Goal: Information Seeking & Learning: Learn about a topic

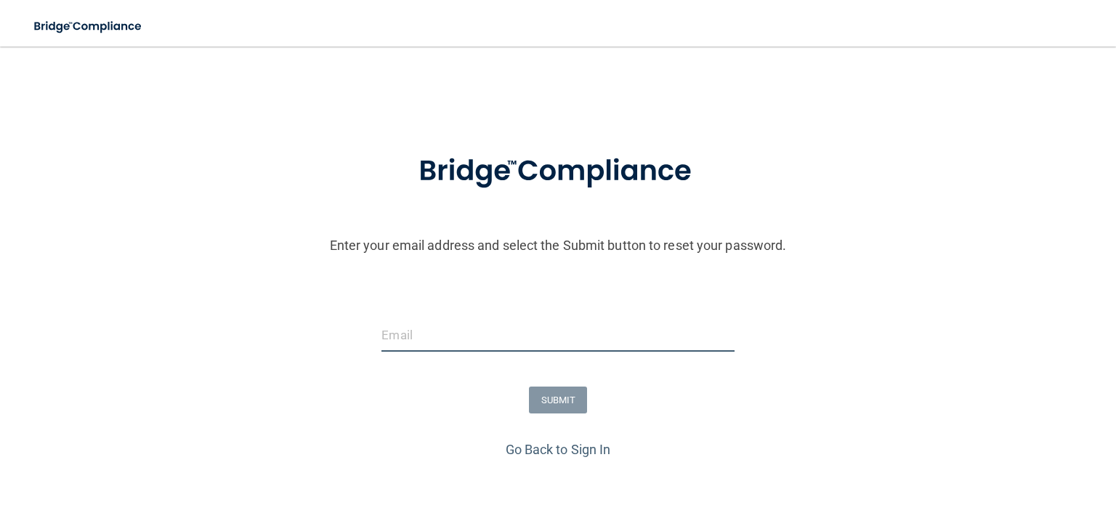
click at [416, 352] on input "email" at bounding box center [557, 335] width 352 height 33
type input "[EMAIL_ADDRESS][DOMAIN_NAME]"
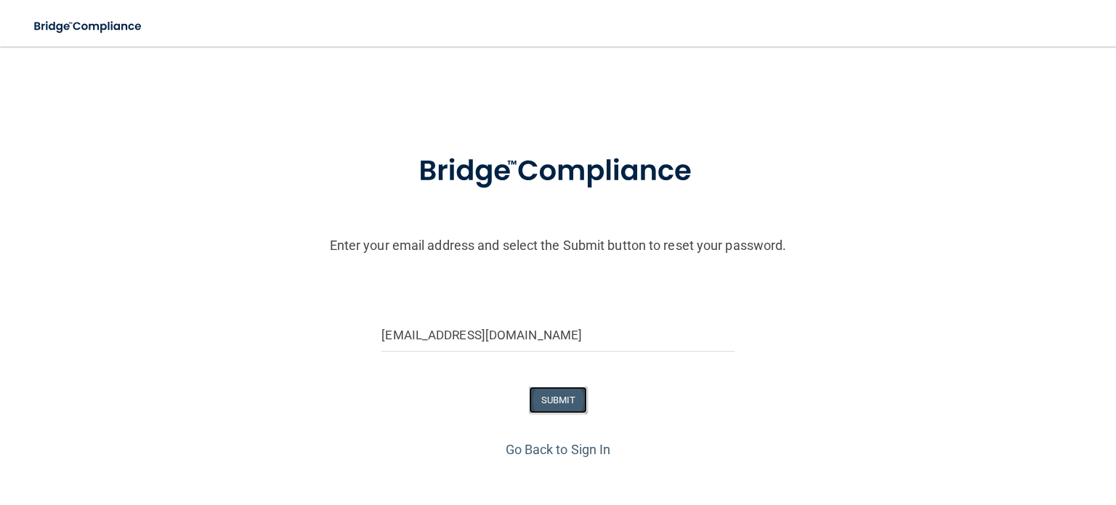
click at [561, 413] on button "SUBMIT" at bounding box center [558, 399] width 59 height 27
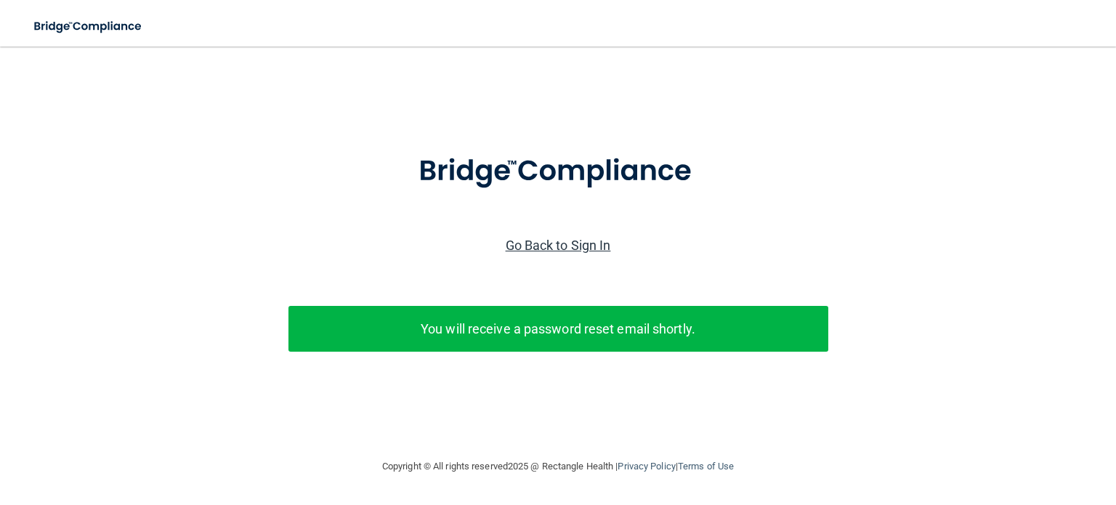
click at [553, 252] on link "Go Back to Sign In" at bounding box center [557, 244] width 105 height 15
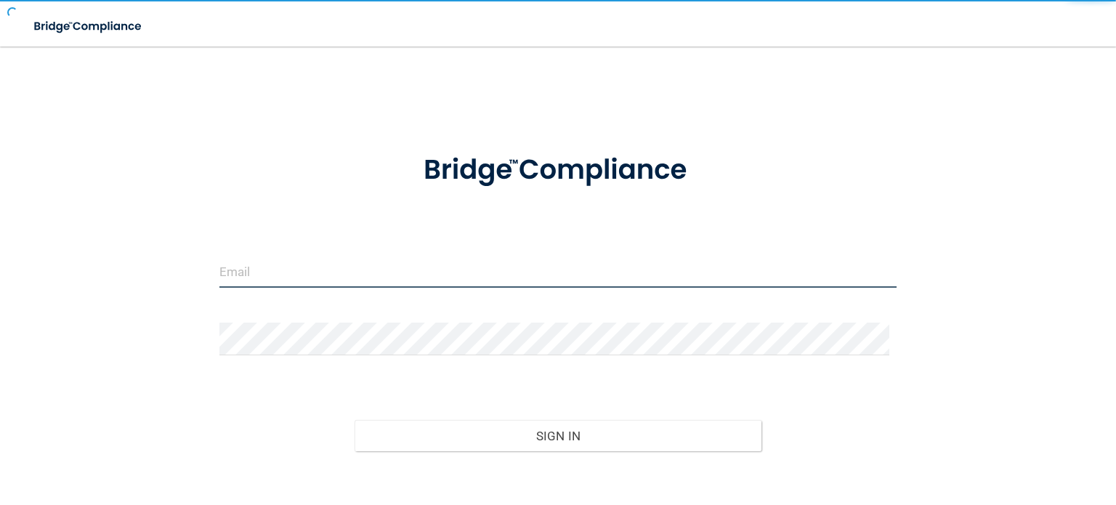
type input "[EMAIL_ADDRESS][DOMAIN_NAME]"
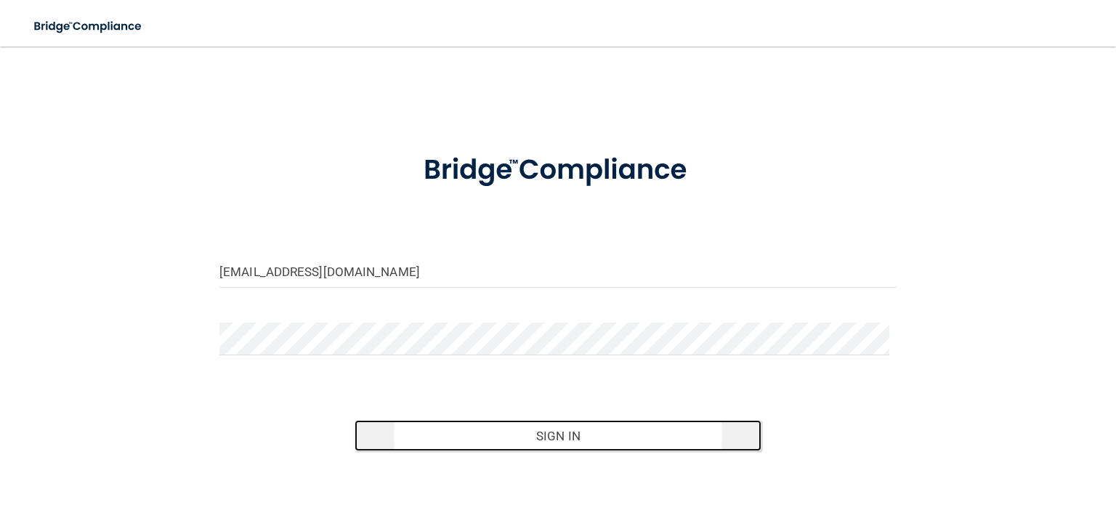
click at [540, 447] on button "Sign In" at bounding box center [557, 436] width 406 height 32
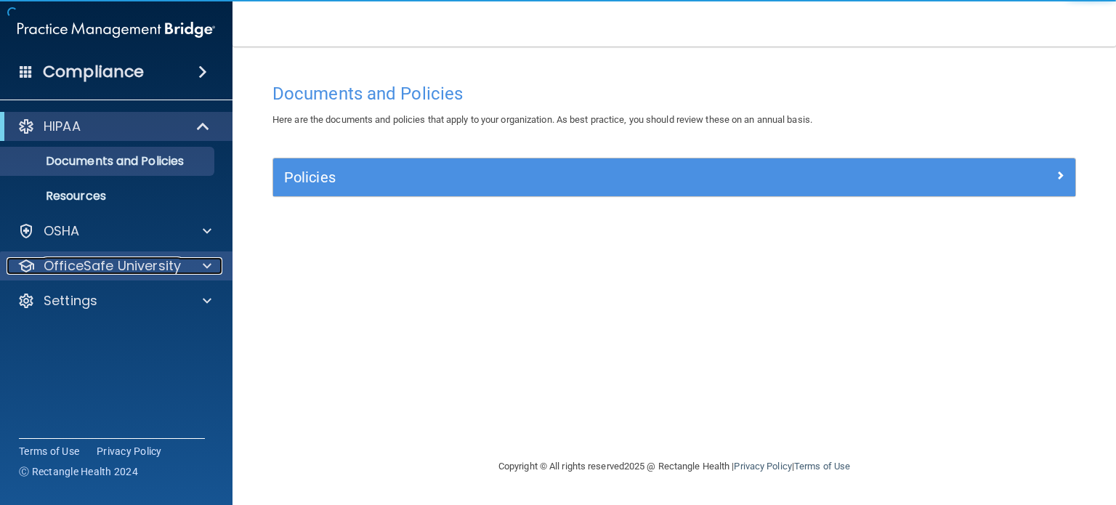
click at [133, 267] on p "OfficeSafe University" at bounding box center [112, 265] width 137 height 17
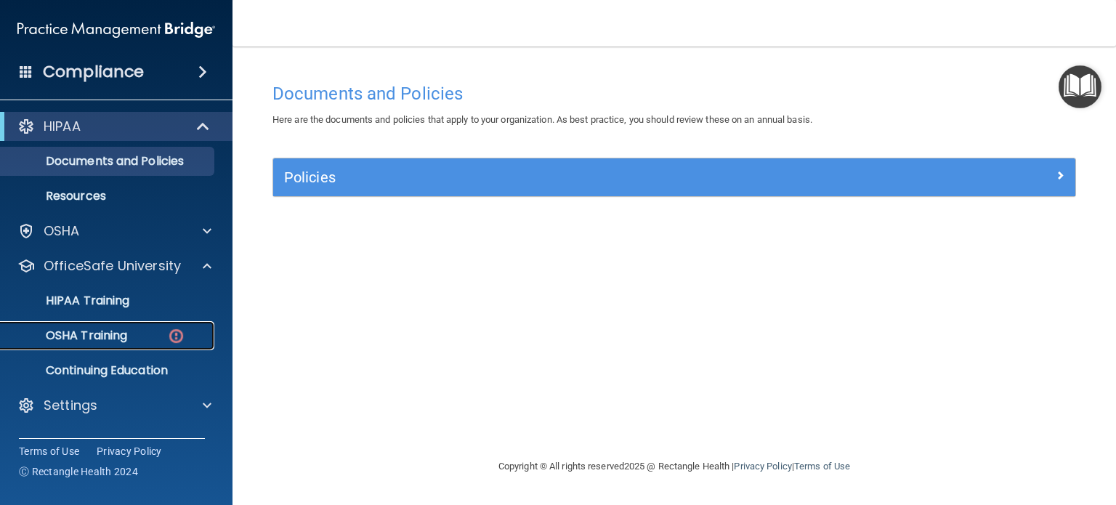
click at [135, 332] on div "OSHA Training" at bounding box center [108, 335] width 198 height 15
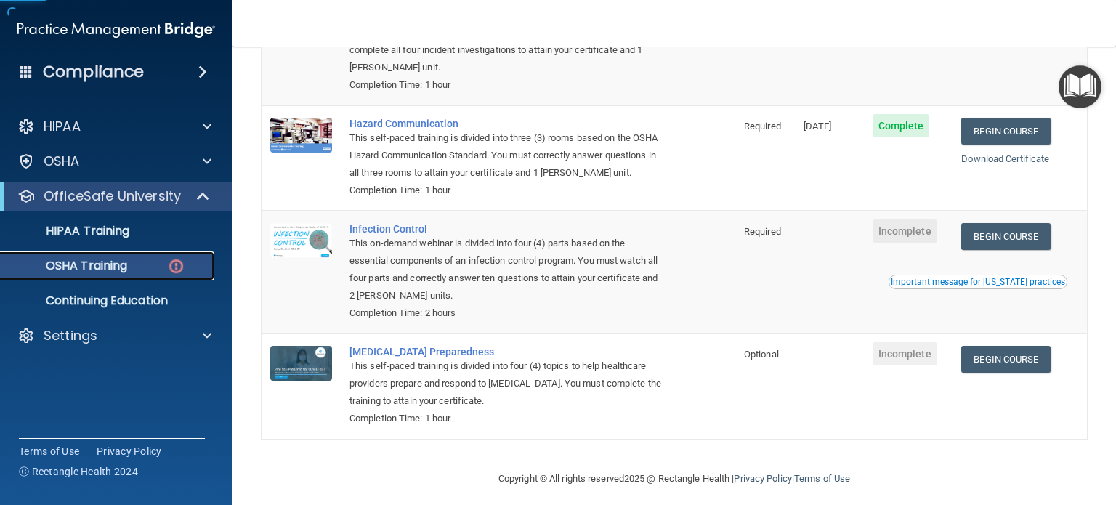
scroll to position [224, 0]
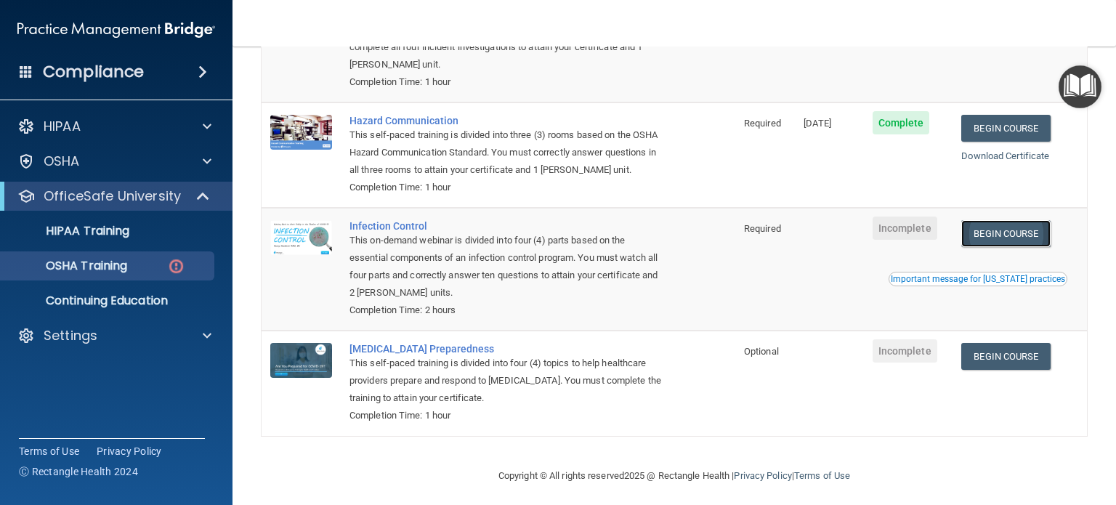
click at [1017, 247] on link "Begin Course" at bounding box center [1005, 233] width 89 height 27
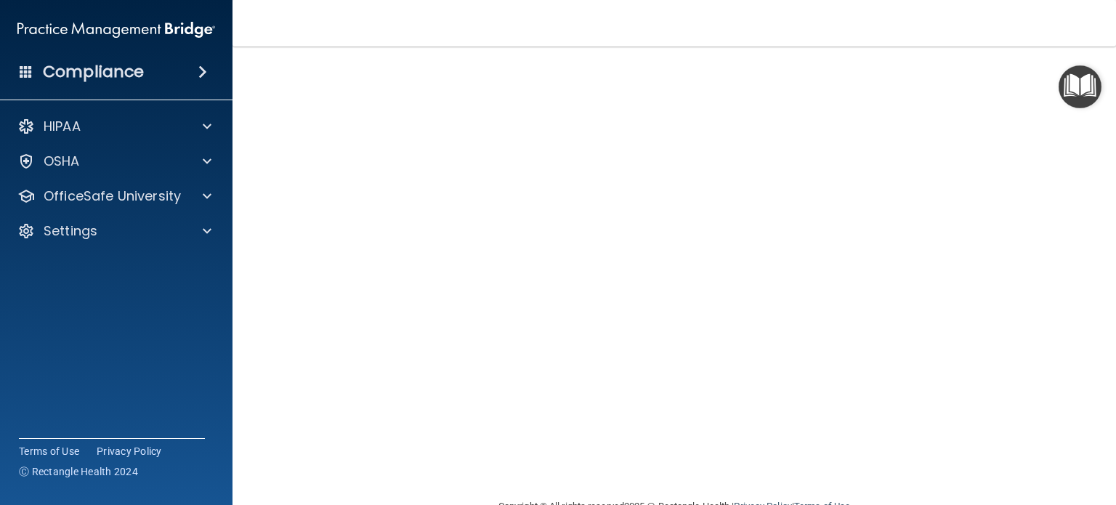
scroll to position [81, 0]
click at [1070, 245] on div "Infection Control Training This course doesn’t expire until . Are you sure you …" at bounding box center [673, 245] width 825 height 503
